Goal: Transaction & Acquisition: Purchase product/service

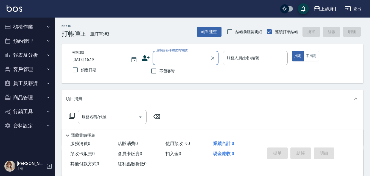
type input "ㄒ"
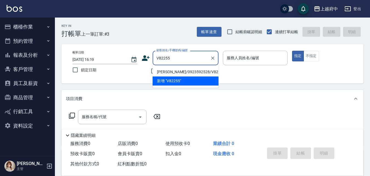
click at [163, 72] on li "[PERSON_NAME]/0923592528/V82255" at bounding box center [185, 71] width 66 height 9
type input "[PERSON_NAME]/0923592528/V82255"
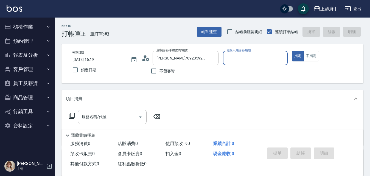
type input "Gary-5"
click at [292, 51] on button "指定" at bounding box center [298, 56] width 12 height 11
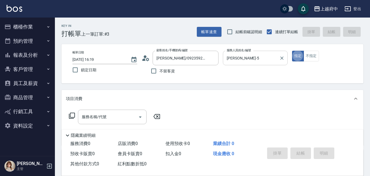
type button "true"
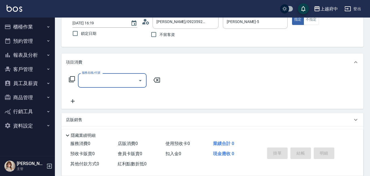
scroll to position [55, 0]
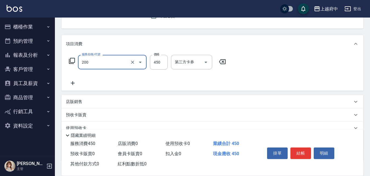
type input "有機洗髮(200)"
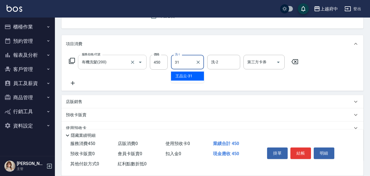
type input "王品云-31"
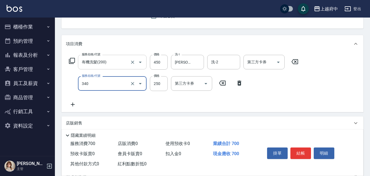
type input "剪髮(340)"
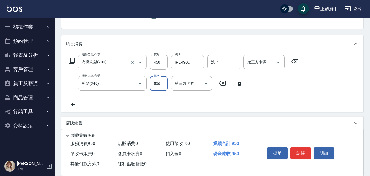
type input "500"
click at [183, 102] on div "服務名稱/代號 有機洗髮(200) 服務名稱/代號 價格 450 價格 洗-1 王品云-31 洗-1 洗-2 洗-2 第三方卡券 第三方卡券 服務名稱/代號 …" at bounding box center [184, 81] width 236 height 53
click at [300, 151] on button "結帳" at bounding box center [300, 154] width 21 height 12
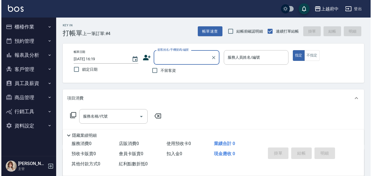
scroll to position [0, 0]
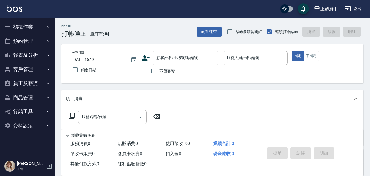
click at [147, 60] on icon at bounding box center [146, 57] width 8 height 5
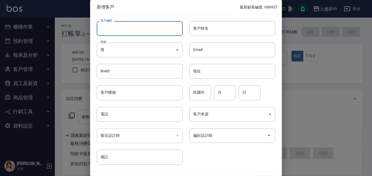
click at [129, 30] on input "客戶編號" at bounding box center [140, 28] width 86 height 15
type input "0958382131"
click at [212, 31] on input "客戶姓名" at bounding box center [232, 28] width 86 height 15
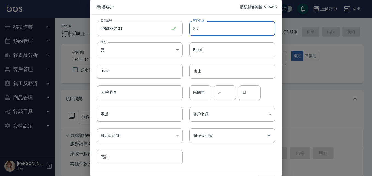
type input "X"
type input "劉勇廷"
click at [129, 34] on input "0958382131" at bounding box center [133, 28] width 73 height 15
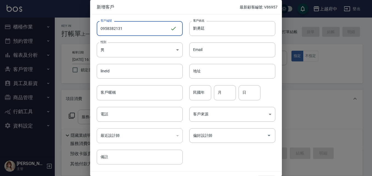
drag, startPoint x: 127, startPoint y: 29, endPoint x: 83, endPoint y: 29, distance: 44.7
click at [88, 30] on div "新增客戶 最新顧客編號: V86957 客戶編號 0958382131 ​ 客戶編號 客戶姓名 劉勇廷 客戶姓名 性別 男 MALE 性別 Email Ema…" at bounding box center [186, 88] width 372 height 176
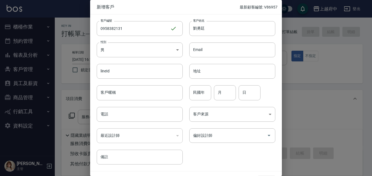
click at [108, 123] on div "最近設計師 ​ 最近設計師" at bounding box center [136, 132] width 93 height 21
click at [112, 111] on input "電話" at bounding box center [140, 114] width 86 height 15
paste input "0958382131"
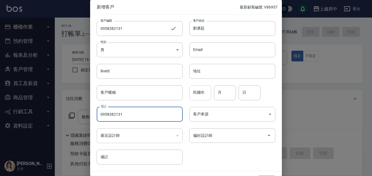
type input "0958382131"
click at [201, 92] on input "民國年" at bounding box center [200, 92] width 22 height 15
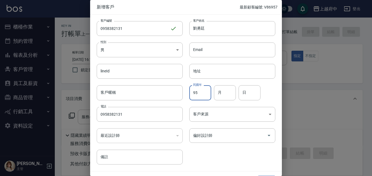
type input "95"
type input "10"
type input "31"
click at [220, 154] on div "客戶編號 0958382131 ​ 客戶編號 客戶姓名 劉勇廷 客戶姓名 性別 男 MALE 性別 Email Email lineId lineId 地址 …" at bounding box center [182, 90] width 185 height 150
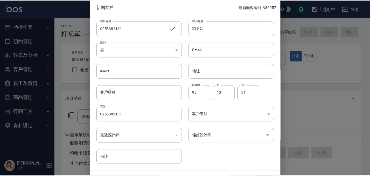
scroll to position [14, 0]
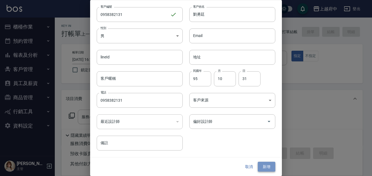
click at [263, 166] on button "新增" at bounding box center [267, 167] width 18 height 10
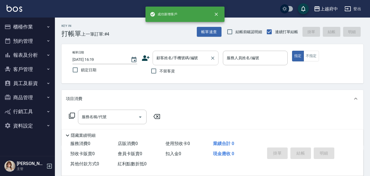
click at [173, 53] on div "顧客姓名/手機號碼/編號" at bounding box center [185, 58] width 66 height 15
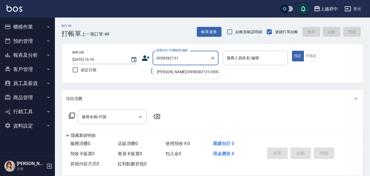
click at [169, 75] on li "劉勇廷/0958382131/0958382131" at bounding box center [185, 71] width 66 height 9
type input "劉勇廷/0958382131/0958382131"
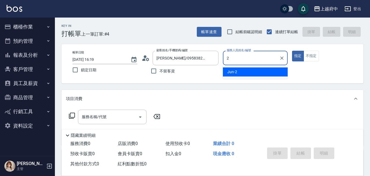
type input "Jun-2"
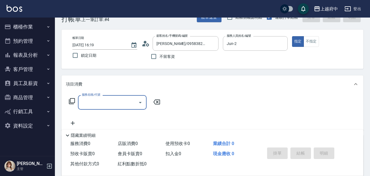
scroll to position [27, 0]
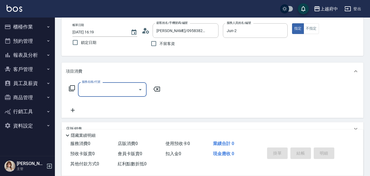
type input "3"
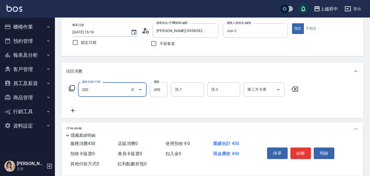
type input "有機洗髮(200)"
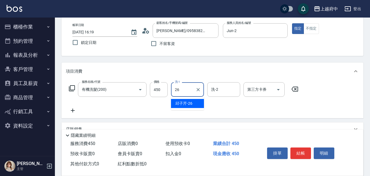
type input "邱子芹-26"
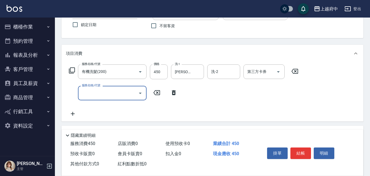
scroll to position [55, 0]
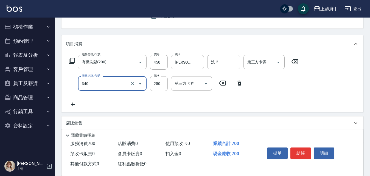
type input "剪髮(340)"
click at [191, 101] on div "服務名稱/代號 有機洗髮(200) 服務名稱/代號 價格 450 價格 洗-1 邱子芹-26 洗-1 洗-2 洗-2 第三方卡券 第三方卡券 服務名稱/代號 …" at bounding box center [184, 81] width 236 height 53
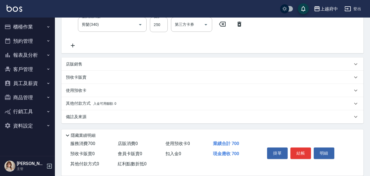
scroll to position [86, 0]
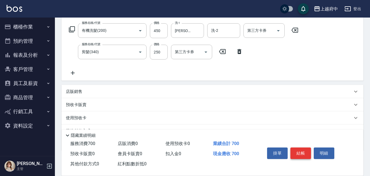
click at [301, 150] on button "結帳" at bounding box center [300, 154] width 21 height 12
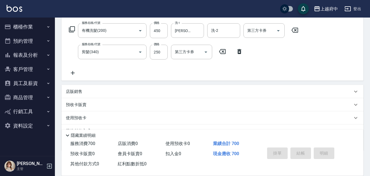
type input "2025/08/10 16:23"
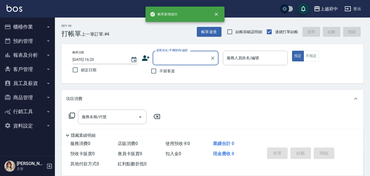
scroll to position [0, 0]
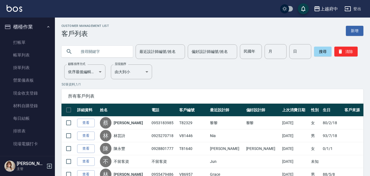
scroll to position [82, 0]
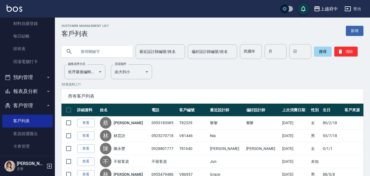
click at [91, 55] on input "text" at bounding box center [103, 51] width 52 height 15
type input "0952190612"
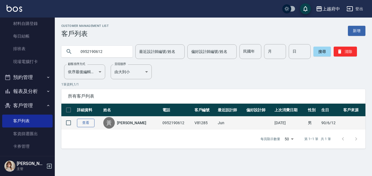
click at [83, 123] on link "查看" at bounding box center [86, 123] width 18 height 8
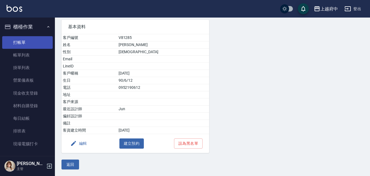
click at [22, 40] on link "打帳單" at bounding box center [27, 42] width 50 height 13
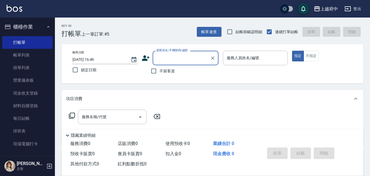
click at [26, 22] on button "櫃檯作業" at bounding box center [27, 27] width 50 height 14
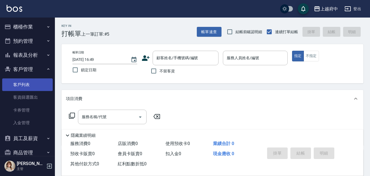
click at [21, 86] on link "客戶列表" at bounding box center [27, 84] width 50 height 13
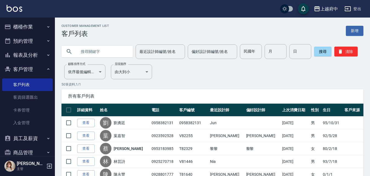
click at [112, 48] on input "text" at bounding box center [103, 51] width 52 height 15
type input "0981197690"
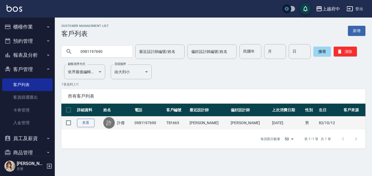
click at [86, 121] on link "查看" at bounding box center [86, 123] width 18 height 8
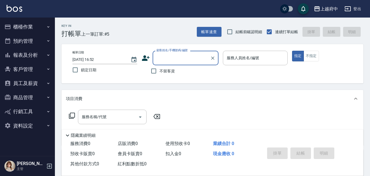
type input "ㄒ"
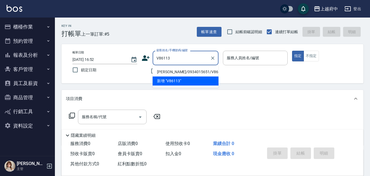
click at [169, 72] on li "陳冠瑋/0934015651/V86113" at bounding box center [185, 71] width 66 height 9
type input "陳冠瑋/0934015651/V86113"
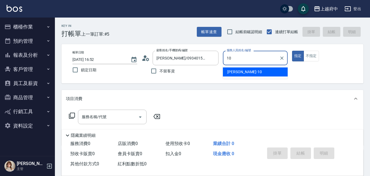
type input "Kevin-10"
type button "true"
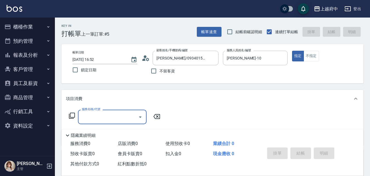
click at [104, 117] on input "服務名稱/代號" at bounding box center [107, 117] width 55 height 10
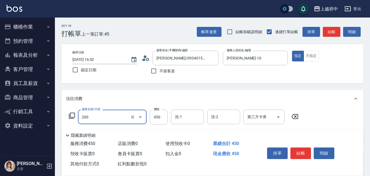
type input "有機洗髮(200)"
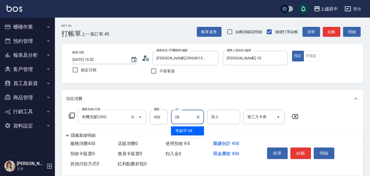
type input "李鎮宇-28"
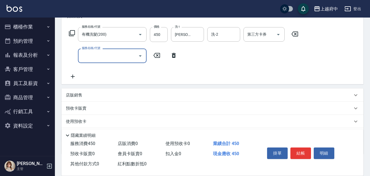
scroll to position [82, 0]
type input "剪髮(340)"
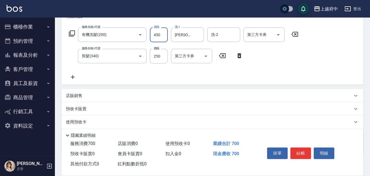
click at [160, 37] on input "450" at bounding box center [159, 34] width 18 height 15
type input "400"
click at [201, 72] on div "服務名稱/代號 有機洗髮(200) 服務名稱/代號 價格 400 價格 洗-1 李鎮宇-28 洗-1 洗-2 洗-2 第三方卡券 第三方卡券 服務名稱/代號 …" at bounding box center [184, 53] width 236 height 53
click at [304, 152] on button "結帳" at bounding box center [300, 154] width 21 height 12
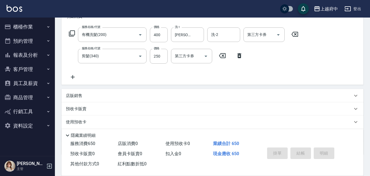
type input "2025/08/10 17:10"
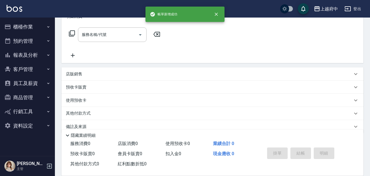
scroll to position [0, 0]
